Goal: Transaction & Acquisition: Purchase product/service

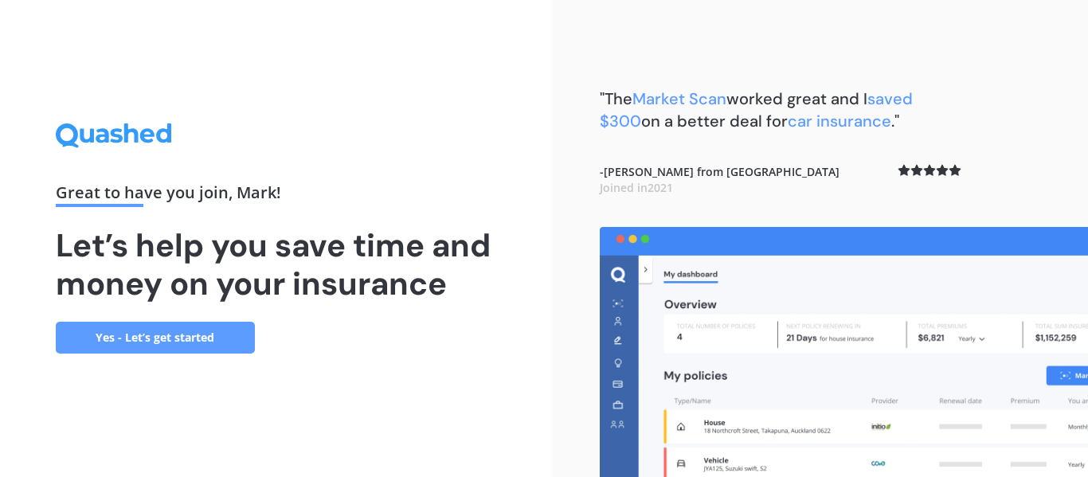
click at [123, 341] on link "Yes - Let’s get started" at bounding box center [155, 338] width 199 height 32
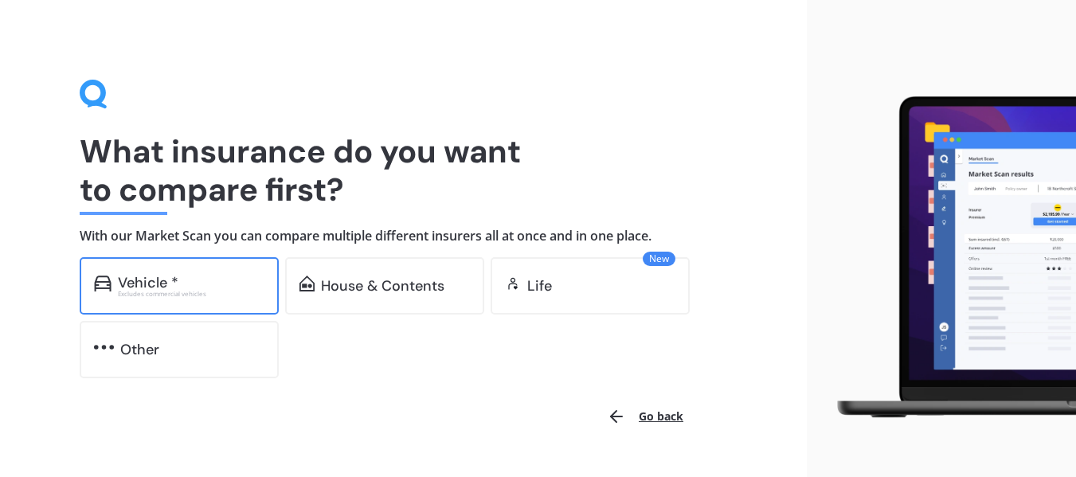
click at [205, 282] on div "Vehicle *" at bounding box center [191, 283] width 146 height 16
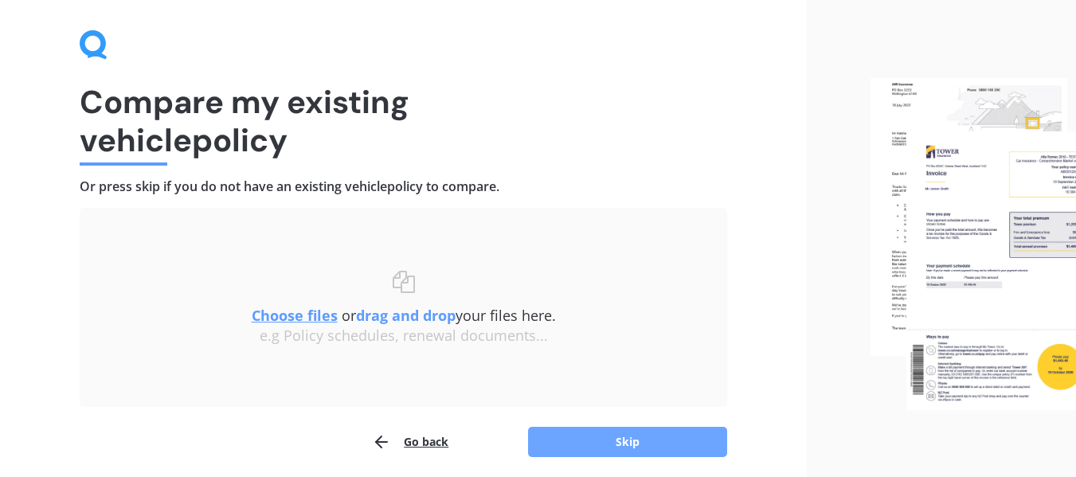
scroll to position [110, 0]
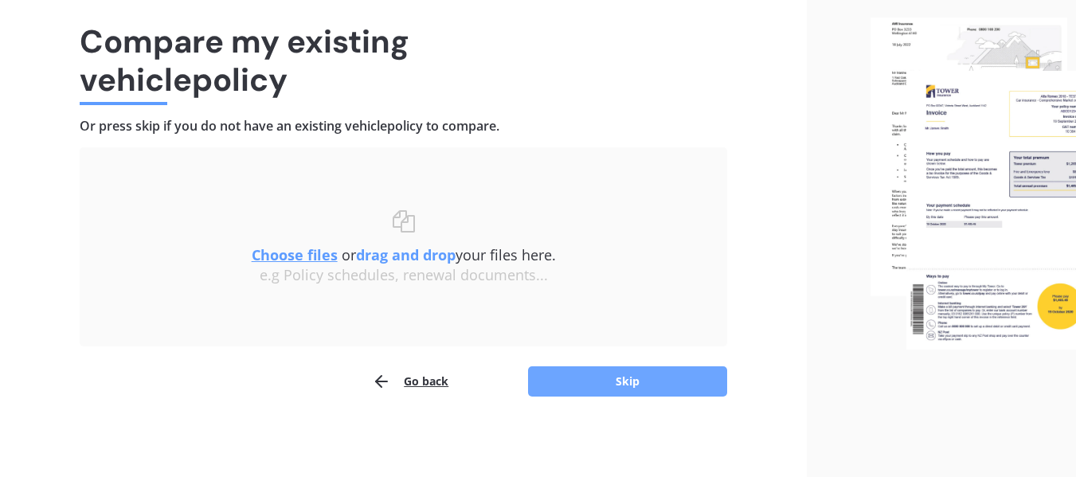
click at [658, 381] on button "Skip" at bounding box center [627, 381] width 199 height 30
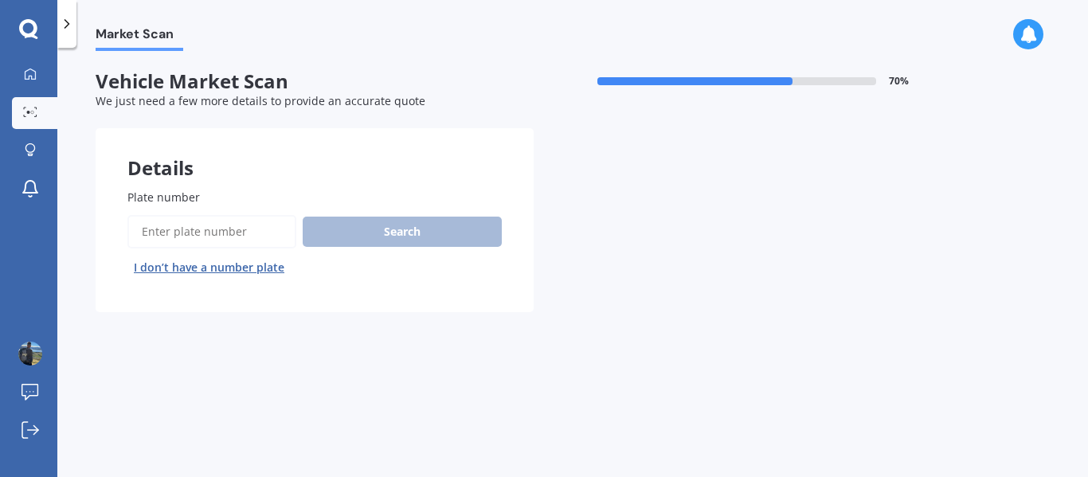
click at [217, 195] on label "Plate number" at bounding box center [311, 197] width 368 height 17
click at [217, 215] on input "Plate number" at bounding box center [211, 231] width 169 height 33
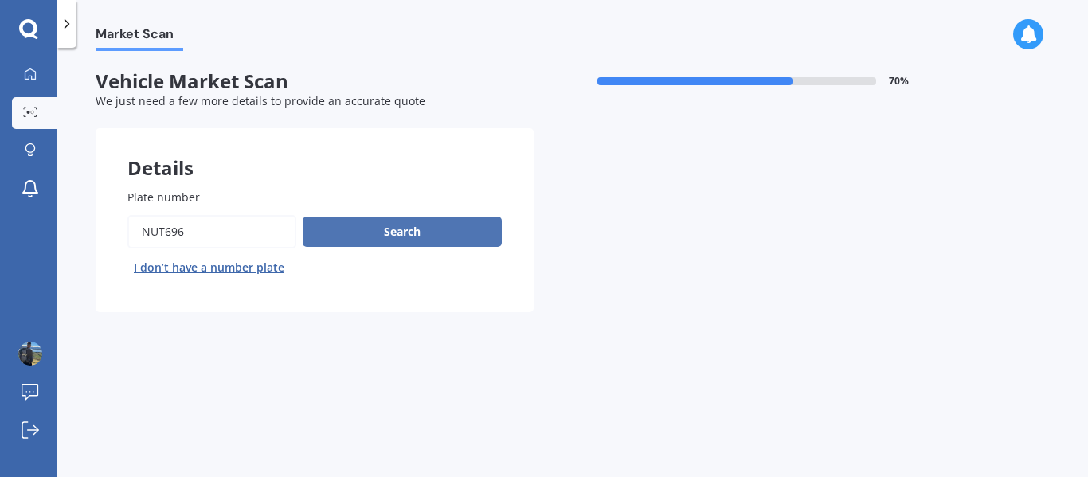
type input "nut696"
click at [400, 228] on button "Search" at bounding box center [402, 232] width 199 height 30
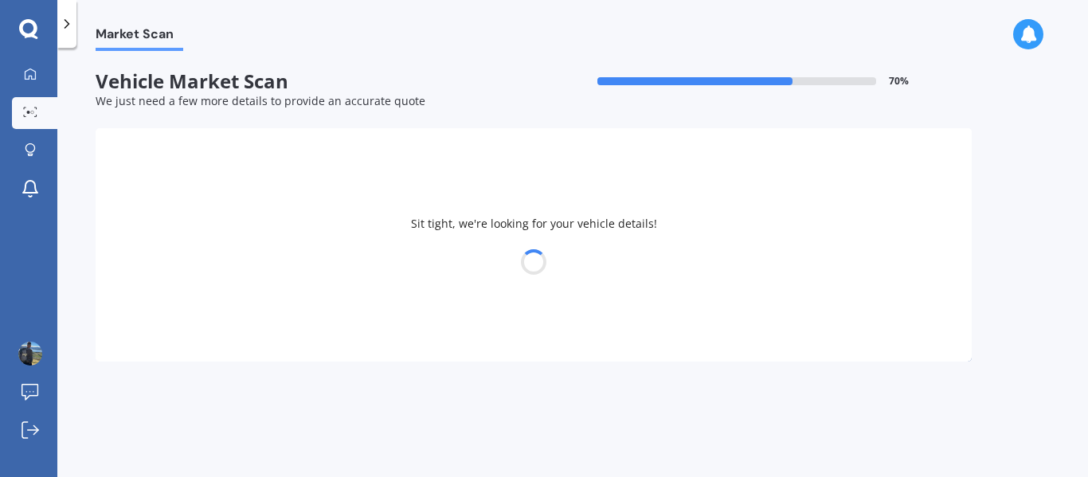
select select "FORD"
select select "RANGER"
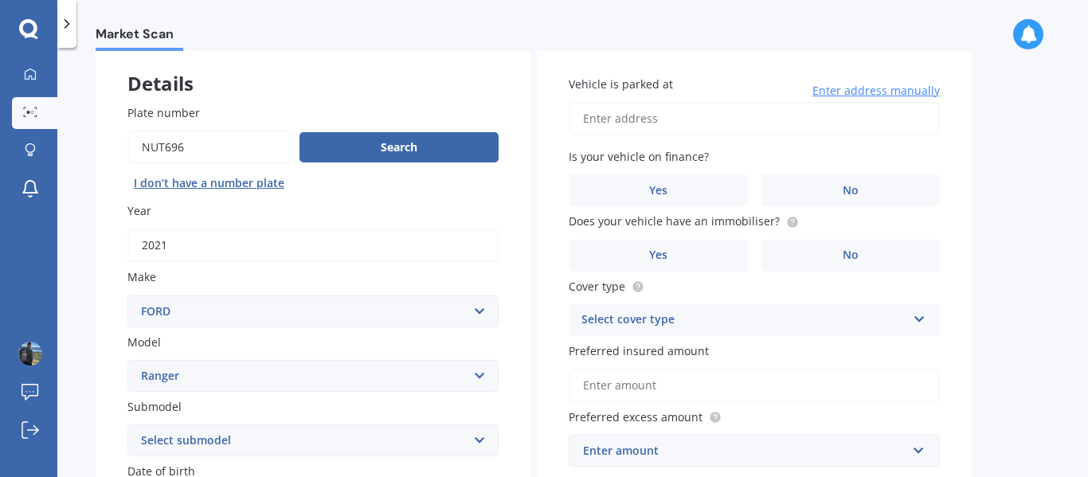
scroll to position [80, 0]
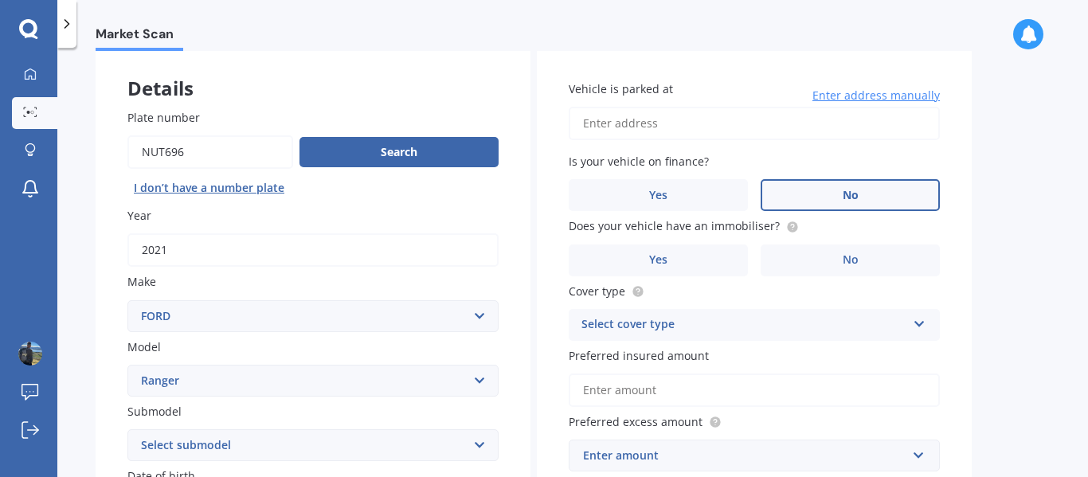
click at [886, 191] on label "No" at bounding box center [849, 195] width 179 height 32
click at [0, 0] on input "No" at bounding box center [0, 0] width 0 height 0
click at [855, 253] on span "No" at bounding box center [850, 260] width 16 height 14
click at [0, 0] on input "No" at bounding box center [0, 0] width 0 height 0
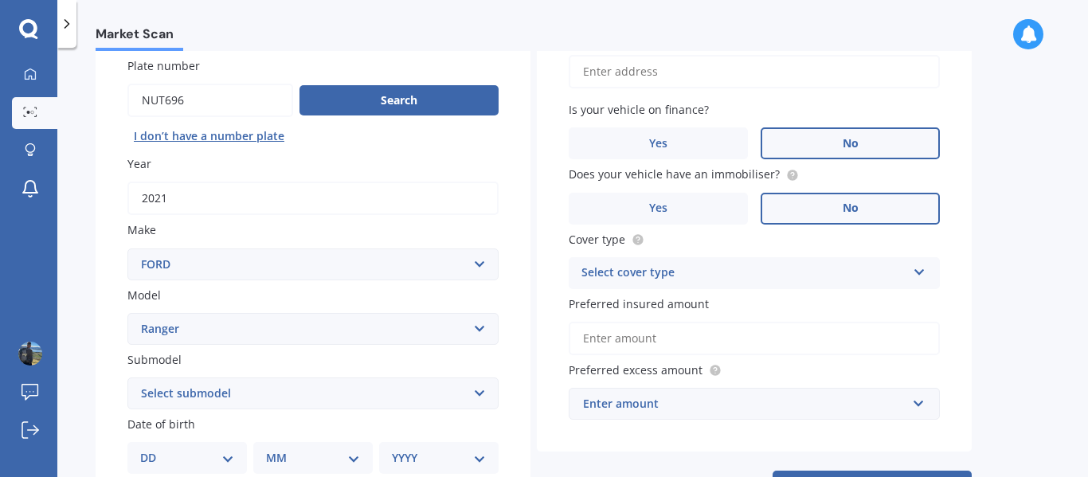
scroll to position [159, 0]
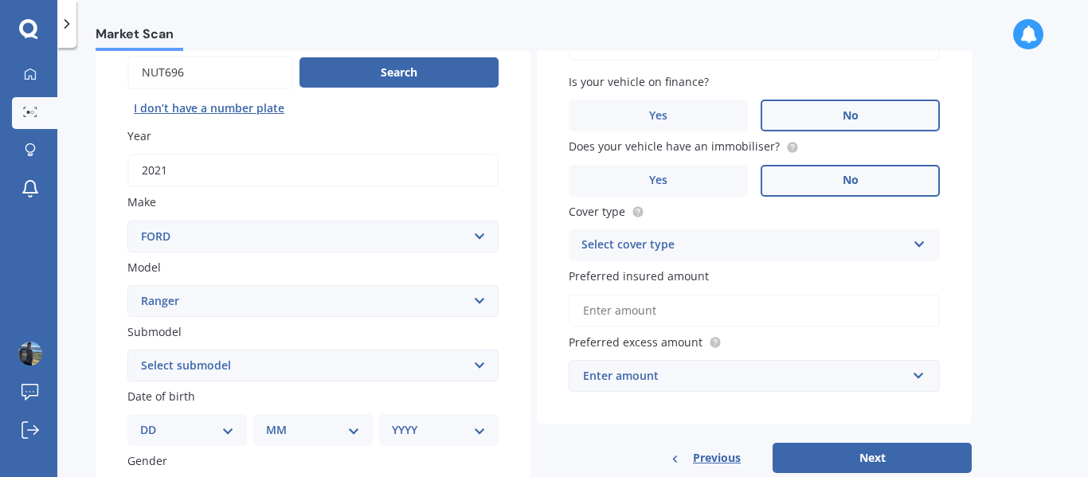
click at [918, 245] on icon at bounding box center [919, 241] width 14 height 11
click at [637, 275] on span "Comprehensive" at bounding box center [624, 275] width 84 height 15
